Goal: Task Accomplishment & Management: Use online tool/utility

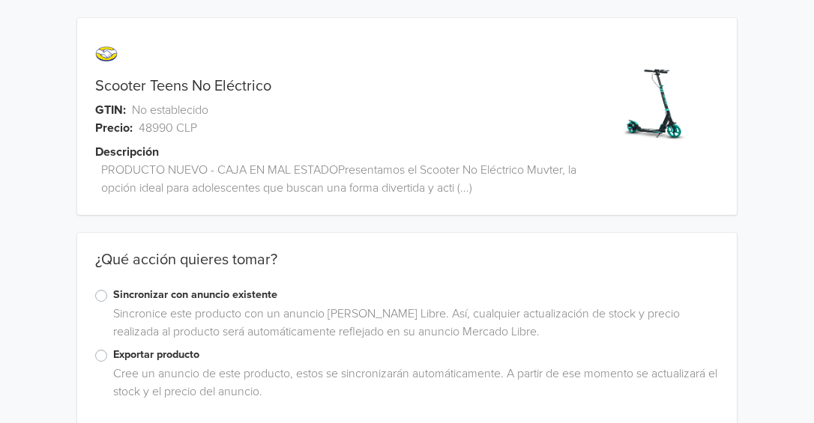
scroll to position [19, 0]
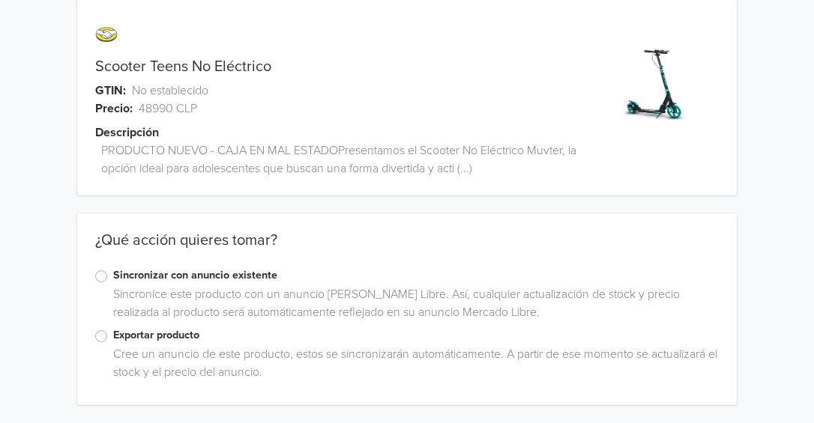
click at [113, 340] on label "Exportar producto" at bounding box center [415, 335] width 605 height 16
click at [0, 0] on input "Exportar producto" at bounding box center [0, 0] width 0 height 0
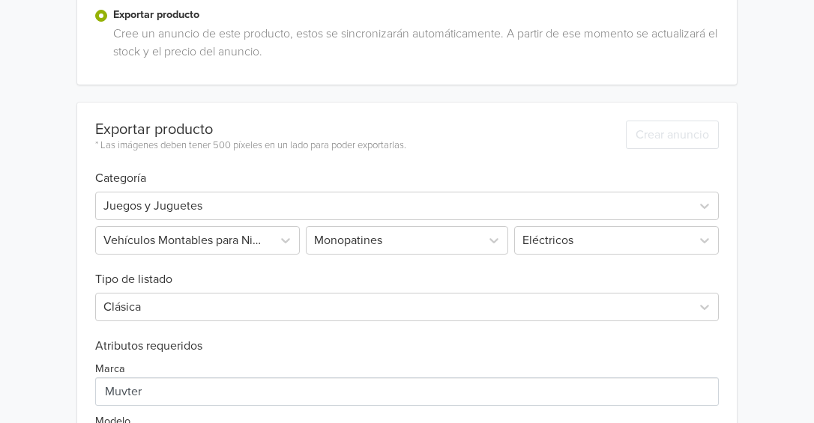
scroll to position [333, 0]
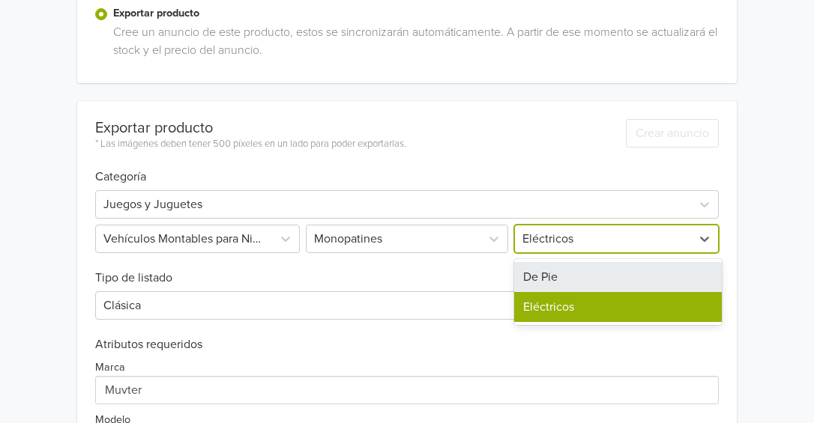
click at [572, 250] on div "Eléctricos" at bounding box center [603, 239] width 176 height 27
click at [552, 276] on div "De Pie" at bounding box center [618, 277] width 208 height 30
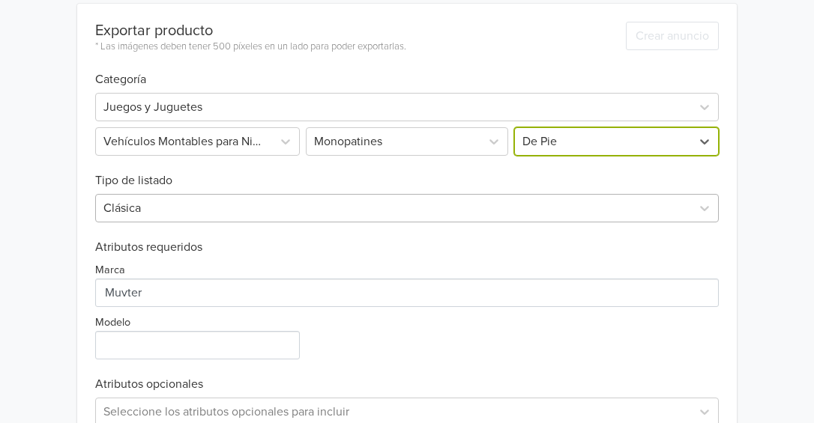
click at [178, 223] on div "Clásica" at bounding box center [406, 208] width 623 height 28
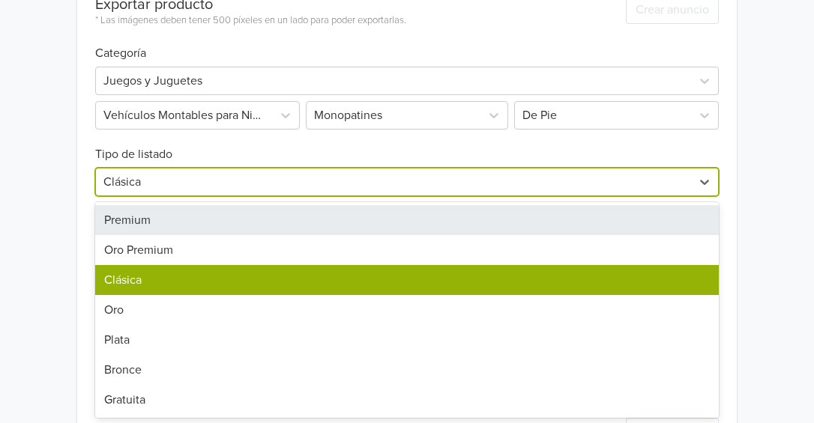
click at [127, 214] on div "Premium" at bounding box center [406, 220] width 623 height 30
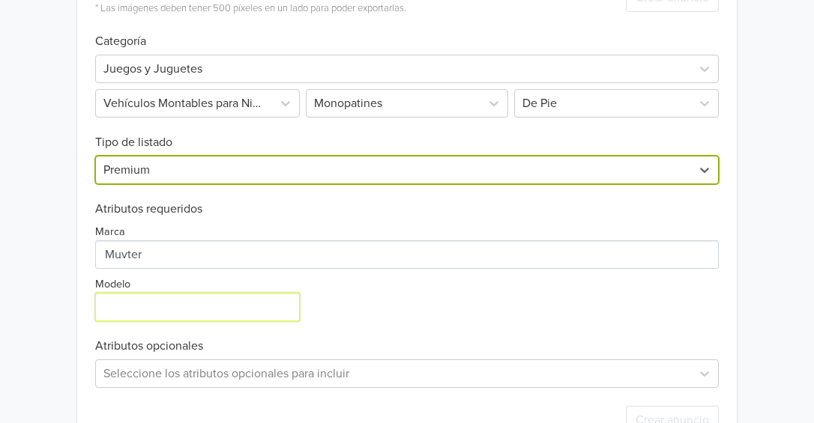
click at [134, 316] on input "Modelo" at bounding box center [197, 307] width 205 height 28
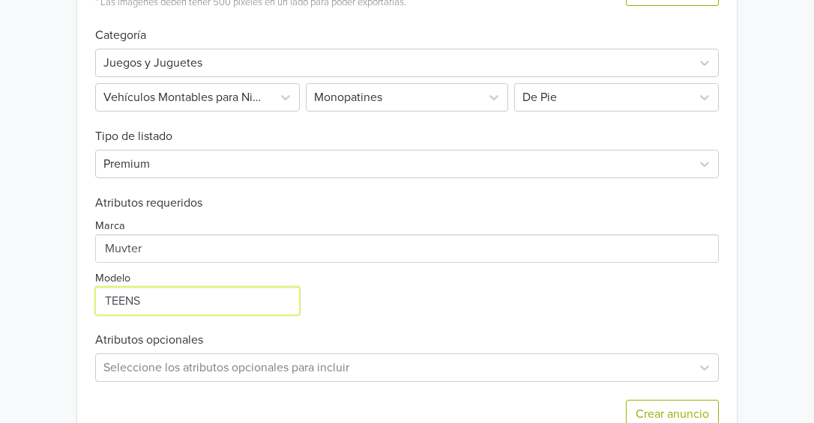
scroll to position [525, 0]
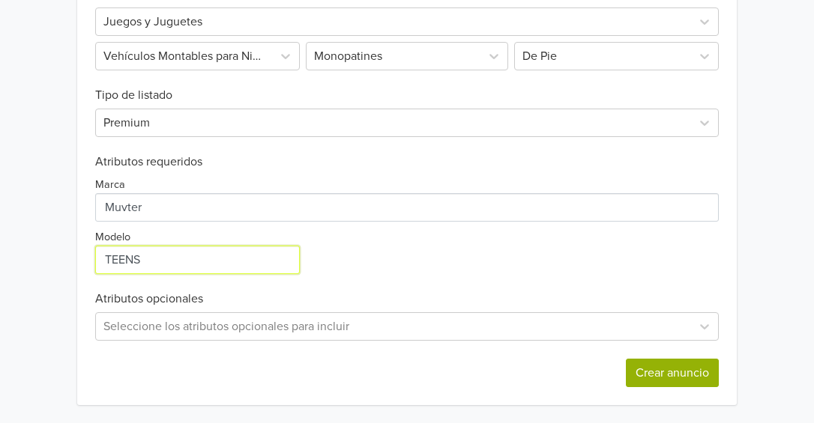
type input "TEENS"
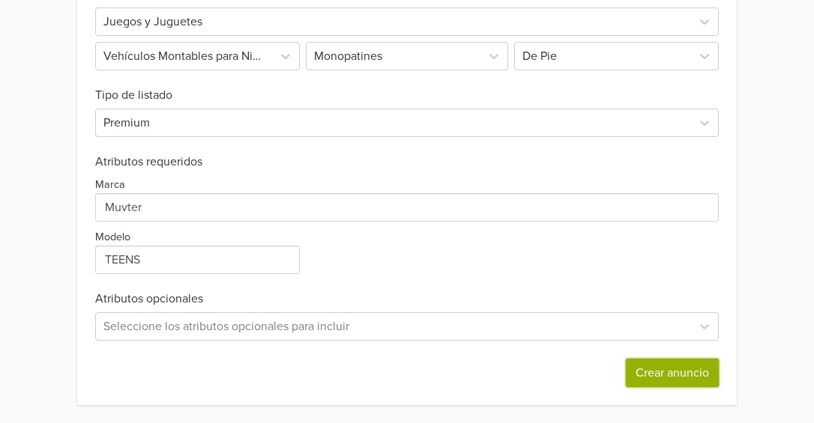
click at [669, 369] on button "Crear anuncio" at bounding box center [672, 373] width 93 height 28
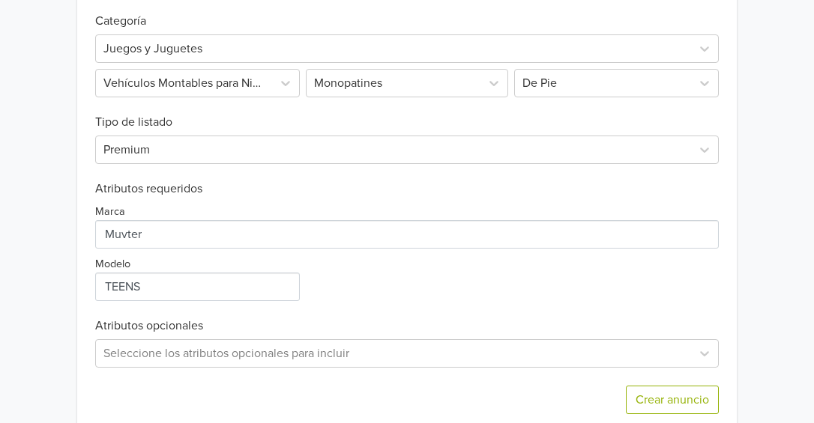
scroll to position [616, 0]
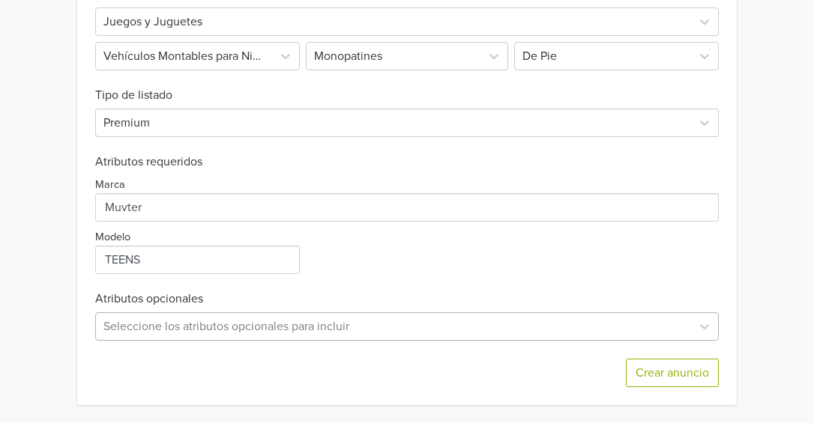
click at [293, 322] on div "Seleccione los atributos opcionales para incluir" at bounding box center [406, 326] width 623 height 28
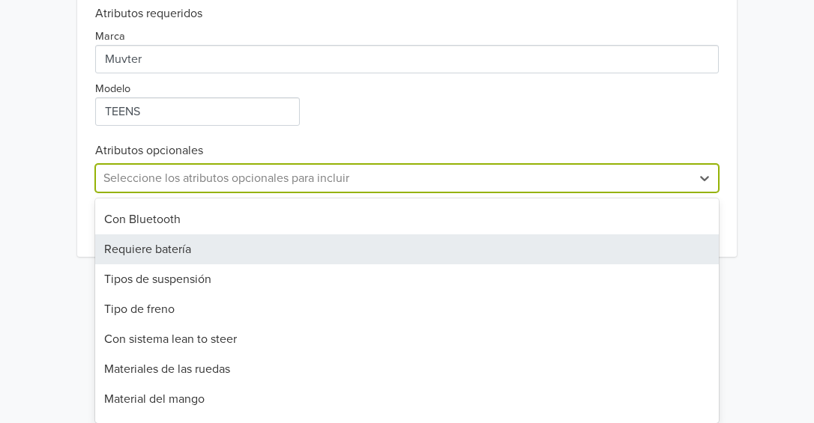
scroll to position [780, 0]
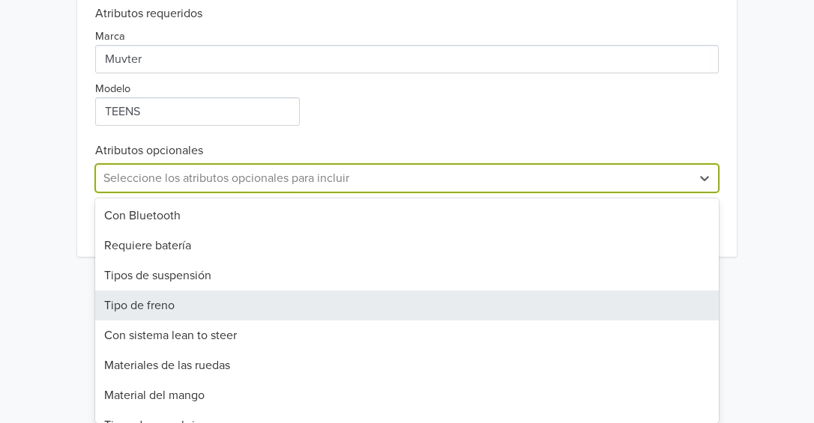
click at [163, 305] on div "Tipo de freno" at bounding box center [406, 306] width 623 height 30
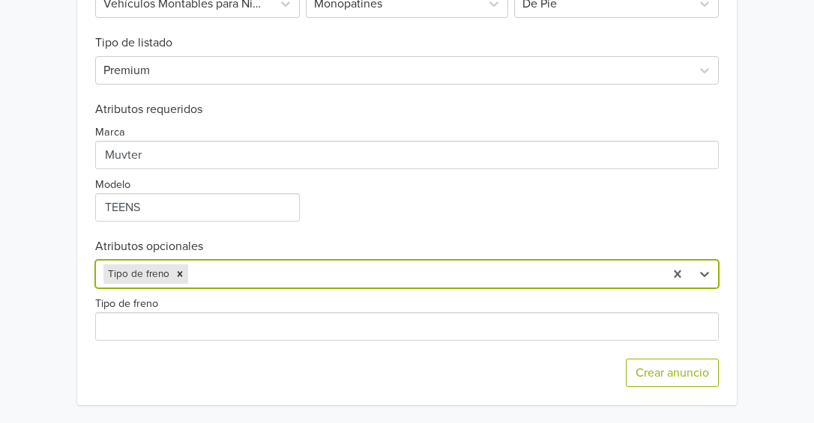
scroll to position [668, 0]
click at [401, 347] on div "Crear anuncio" at bounding box center [406, 373] width 623 height 64
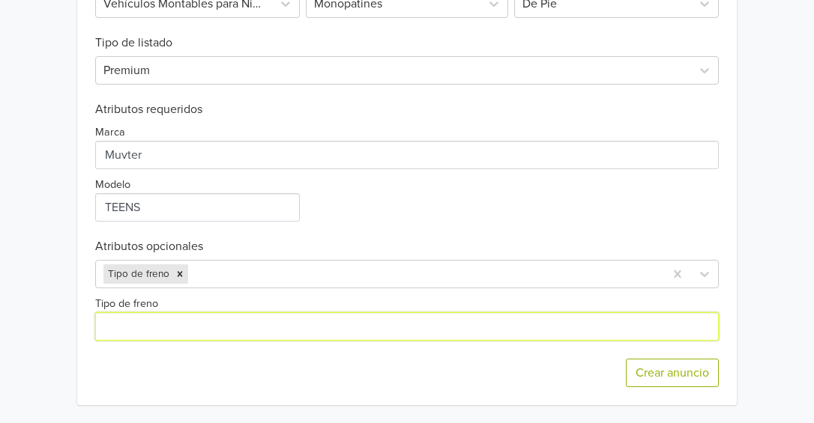
click at [366, 332] on input "Tipo de freno" at bounding box center [406, 326] width 623 height 28
type input "D"
type input "Disco"
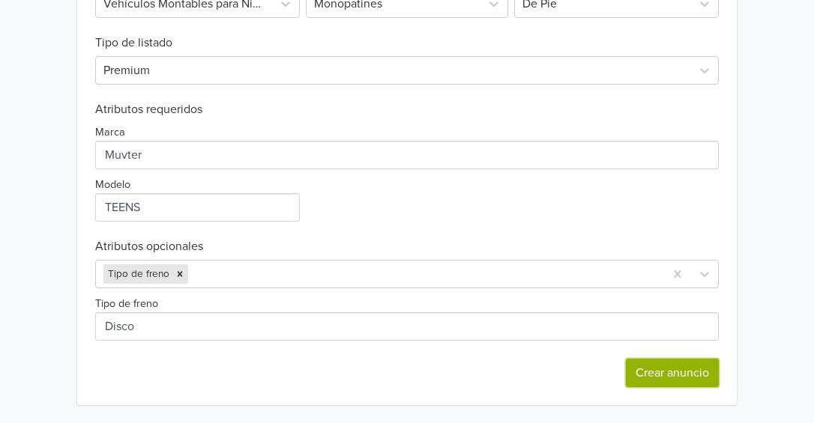
click at [659, 374] on button "Crear anuncio" at bounding box center [672, 373] width 93 height 28
